Goal: Find specific page/section: Find specific page/section

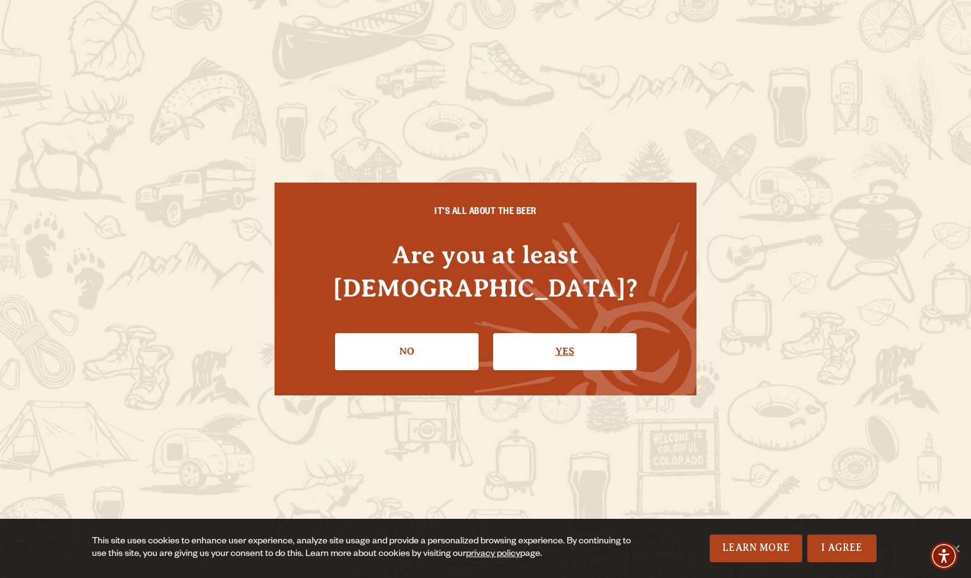
click at [575, 333] on link "Yes" at bounding box center [565, 351] width 144 height 37
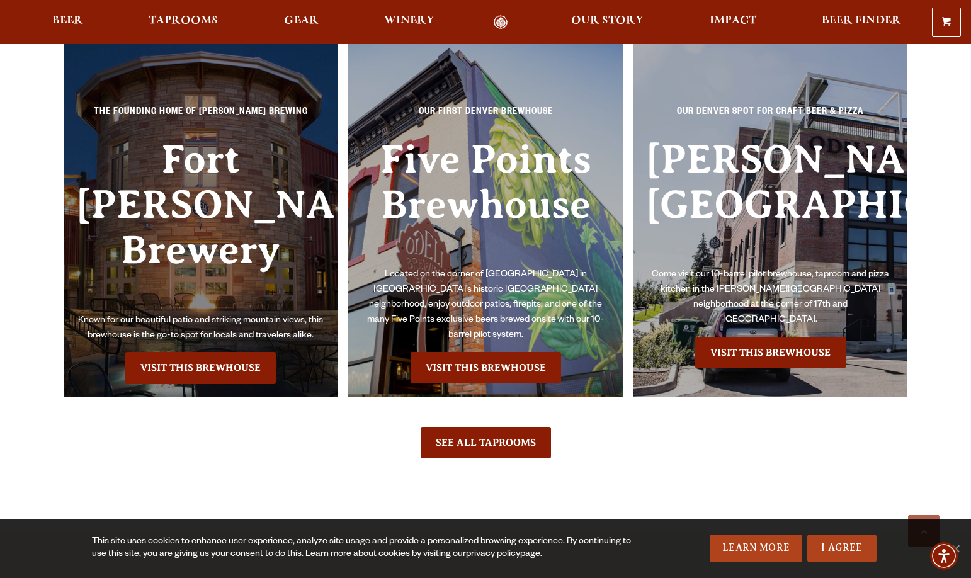
scroll to position [2781, 0]
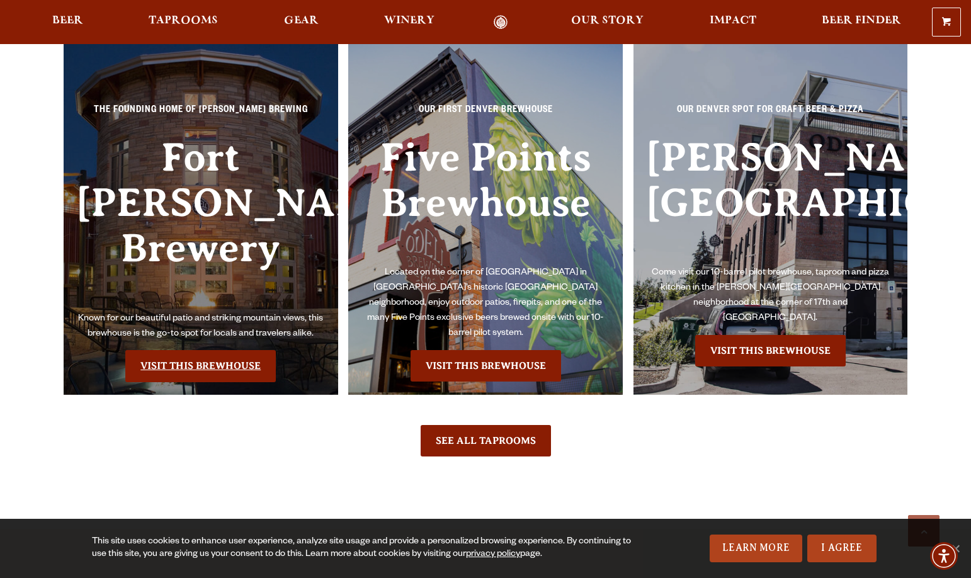
click at [210, 350] on link "Visit this Brewhouse" at bounding box center [200, 365] width 150 height 31
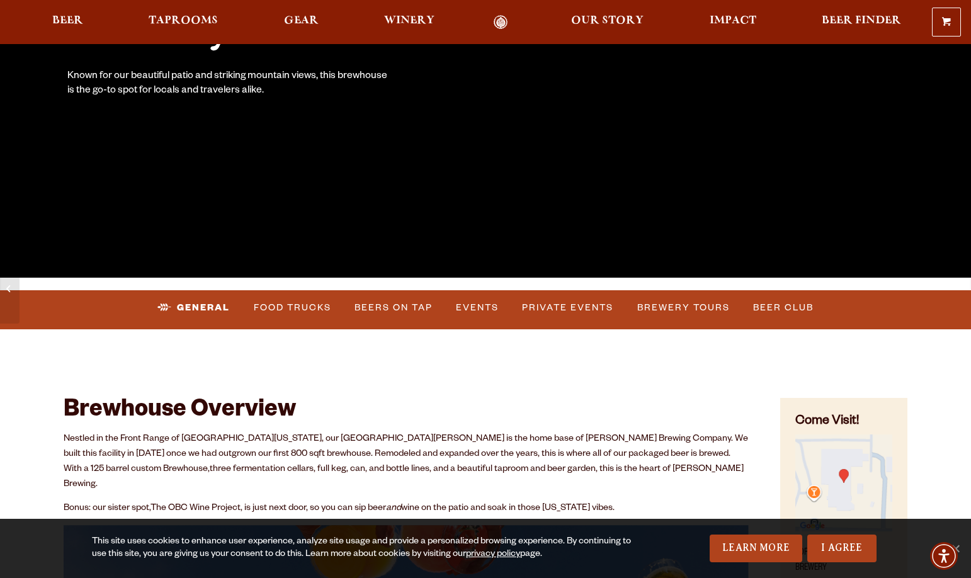
scroll to position [266, 0]
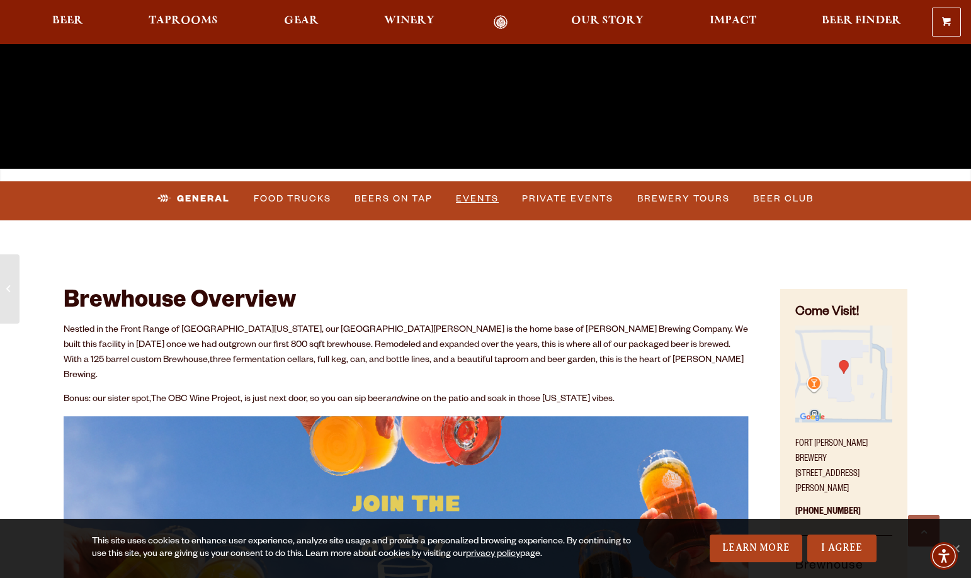
click at [477, 205] on link "Events" at bounding box center [477, 198] width 53 height 29
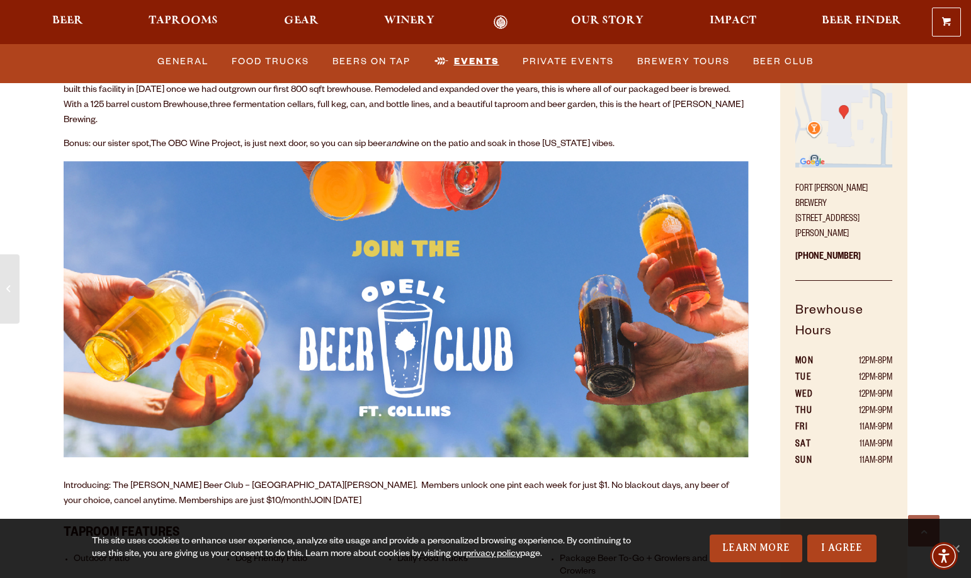
scroll to position [0, 0]
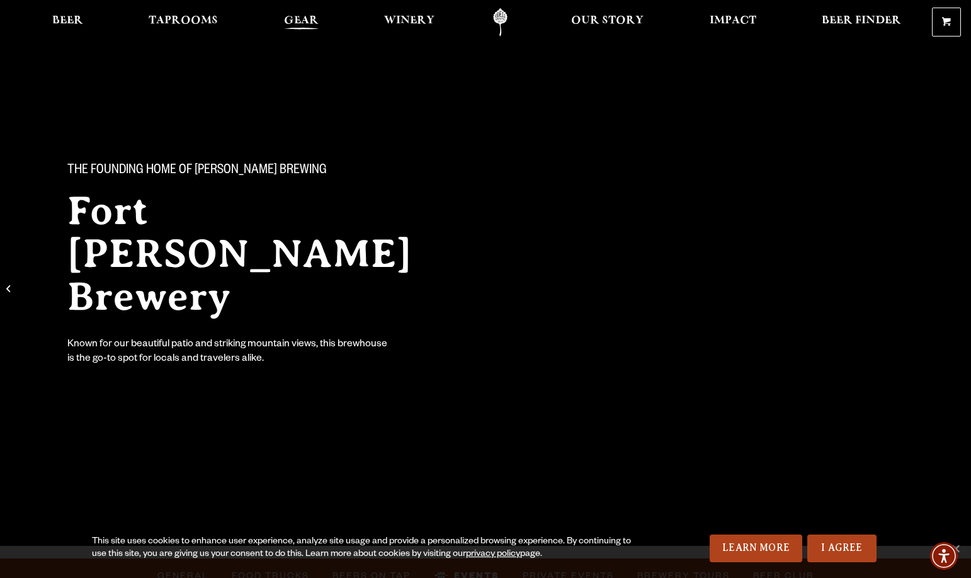
click at [302, 18] on span "Gear" at bounding box center [301, 21] width 35 height 10
